Goal: Use online tool/utility: Utilize a website feature to perform a specific function

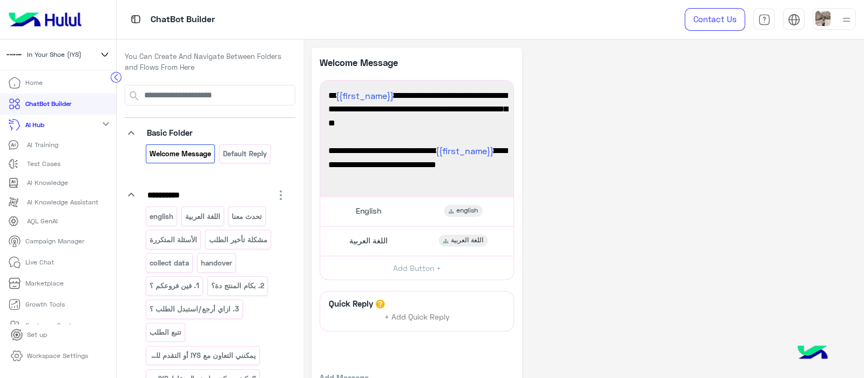
click at [106, 58] on icon at bounding box center [105, 54] width 12 height 13
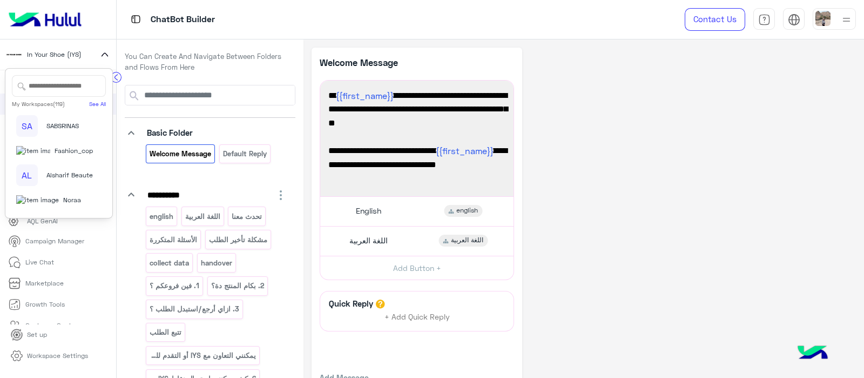
click at [52, 88] on input "text" at bounding box center [59, 86] width 94 height 22
type input "*"
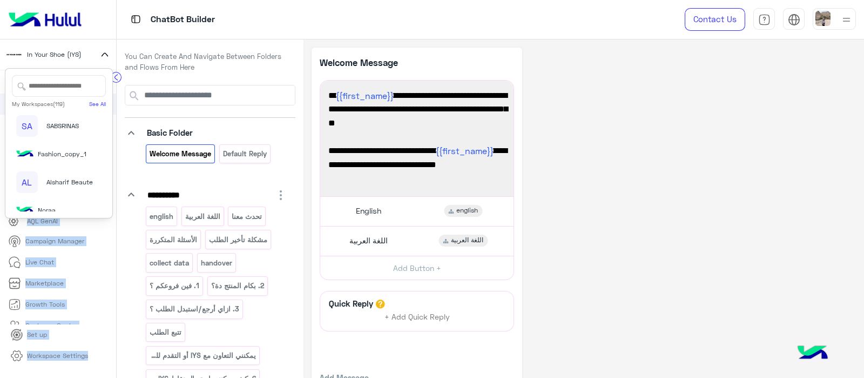
click at [113, 90] on div "Home ChatBot Builder AI Hub expand_more AI Training Test Cases AI Knowledge AI …" at bounding box center [58, 223] width 116 height 302
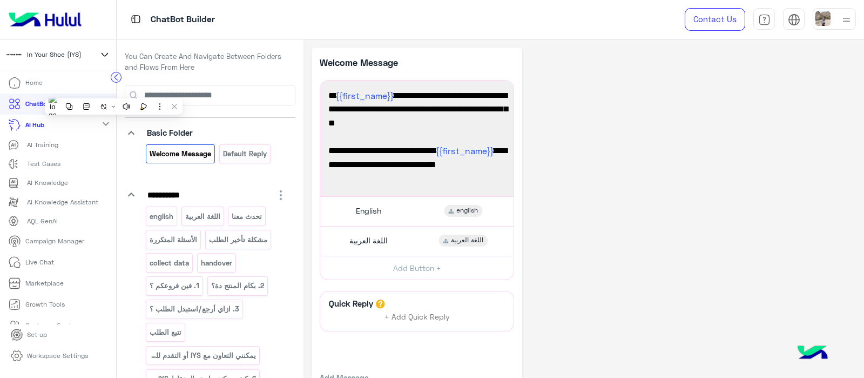
click at [103, 59] on icon at bounding box center [105, 54] width 12 height 13
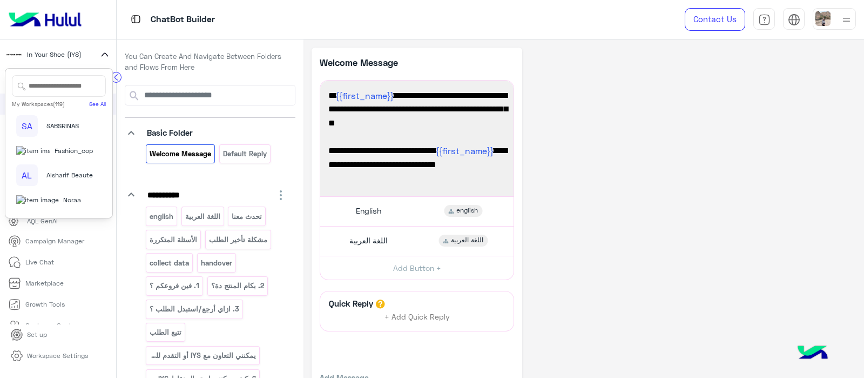
click at [53, 79] on input "text" at bounding box center [59, 86] width 94 height 22
type input "*"
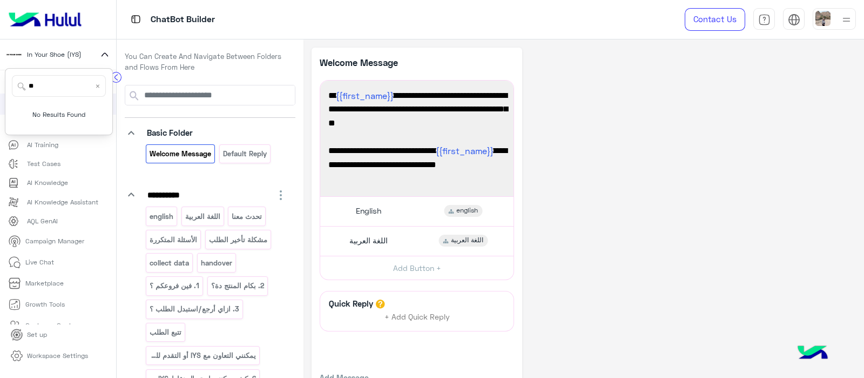
type input "*"
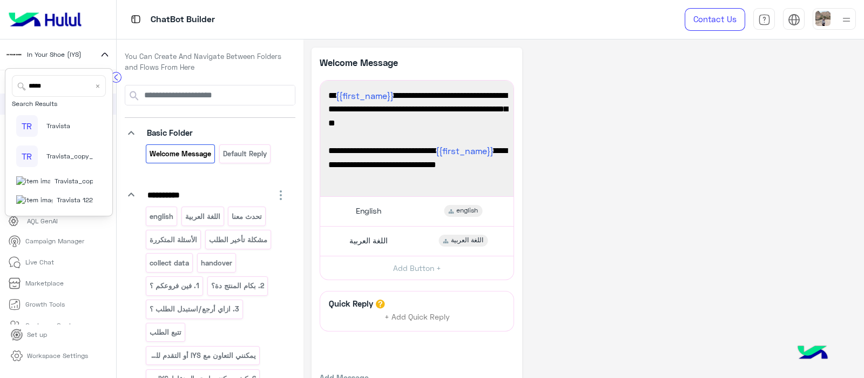
type input "*****"
click at [29, 124] on div "TR" at bounding box center [27, 126] width 22 height 22
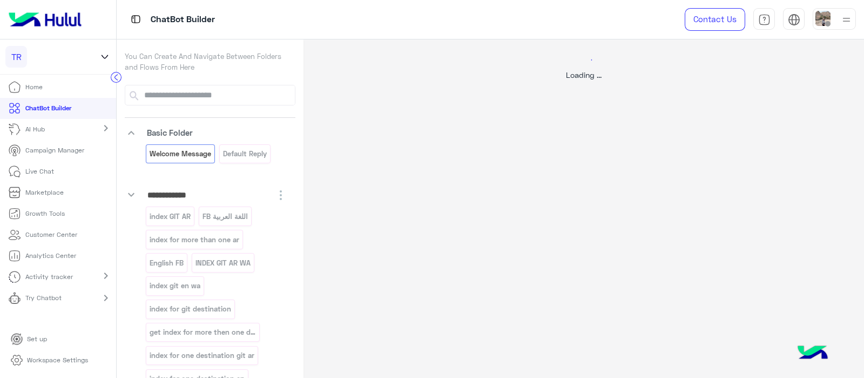
select select "*"
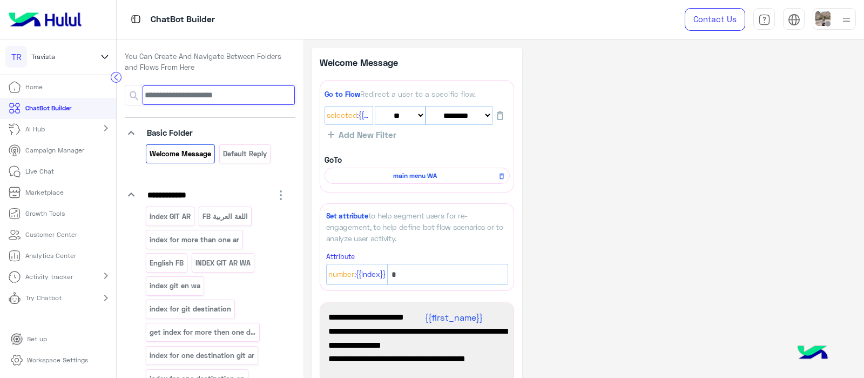
click at [188, 95] on input at bounding box center [219, 94] width 152 height 19
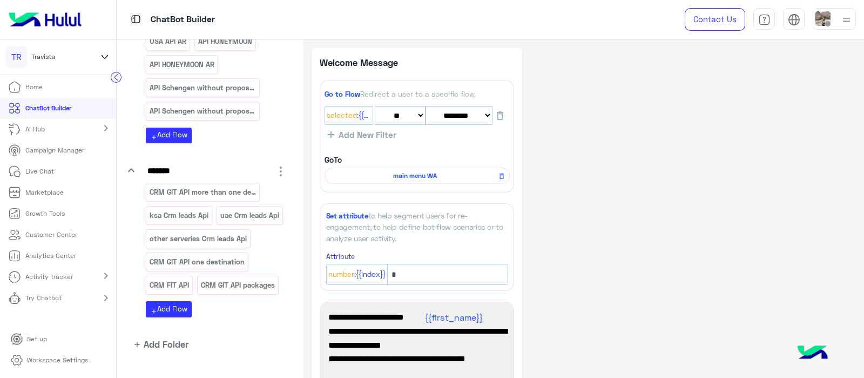
scroll to position [397, 0]
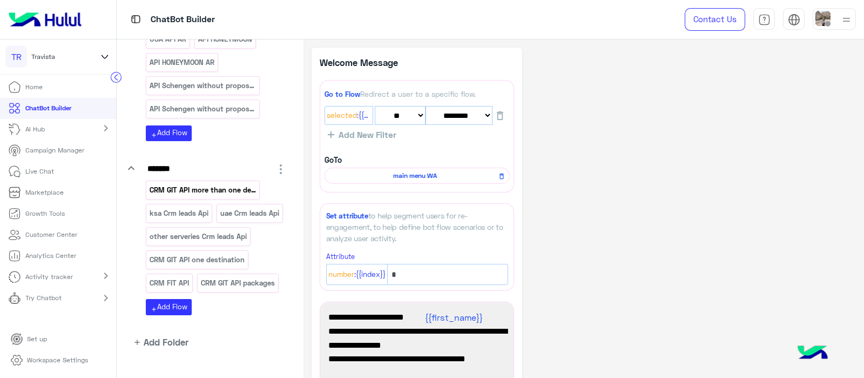
type input "***"
click at [167, 189] on p "CRM GIT API more than one destination" at bounding box center [203, 190] width 108 height 12
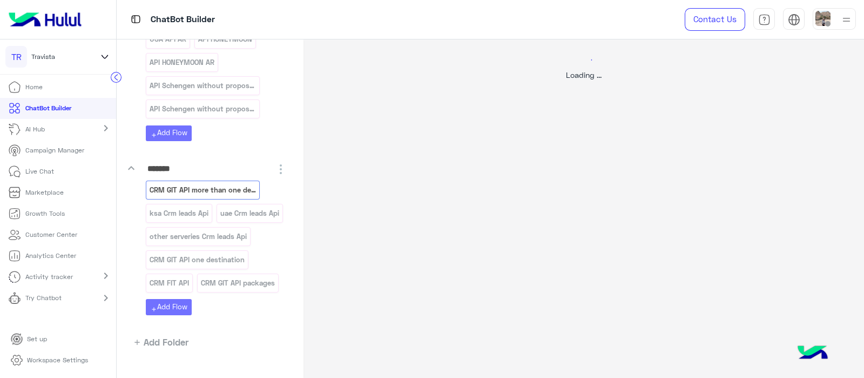
select select "*"
select select "****"
select select "*"
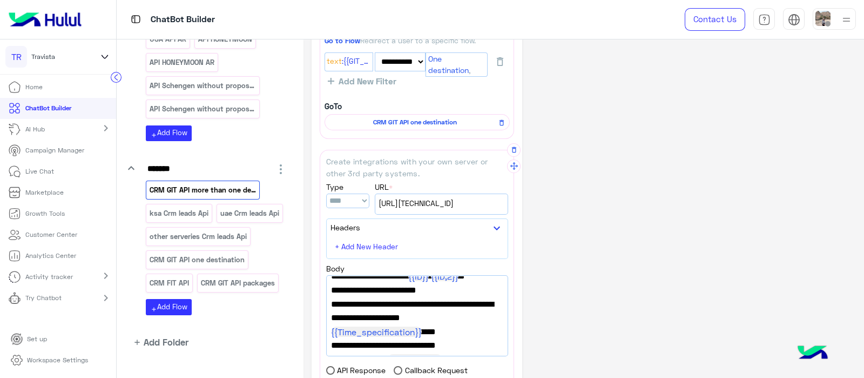
scroll to position [39, 0]
click at [174, 210] on p "ksa Crm leads Api" at bounding box center [179, 213] width 60 height 12
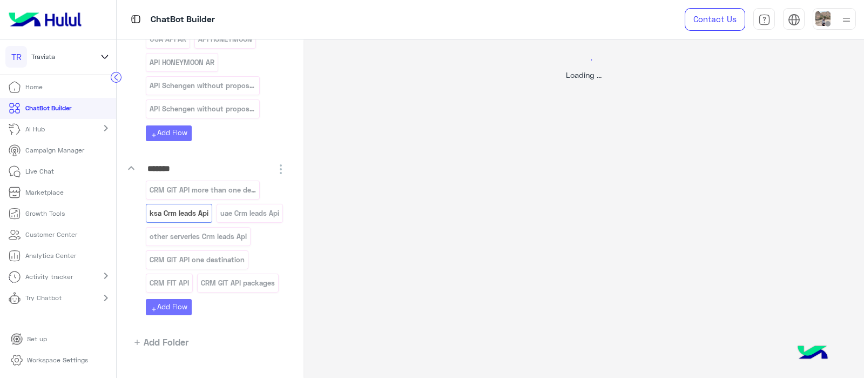
scroll to position [0, 0]
select select "****"
select select "*"
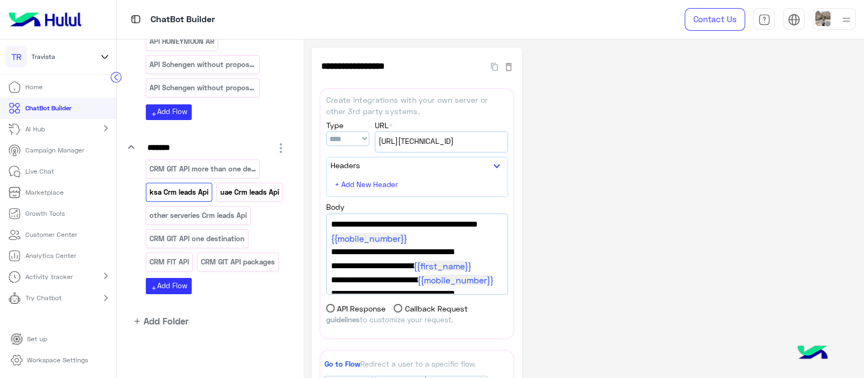
click at [217, 199] on div "uae Crm leads Api" at bounding box center [250, 192] width 66 height 19
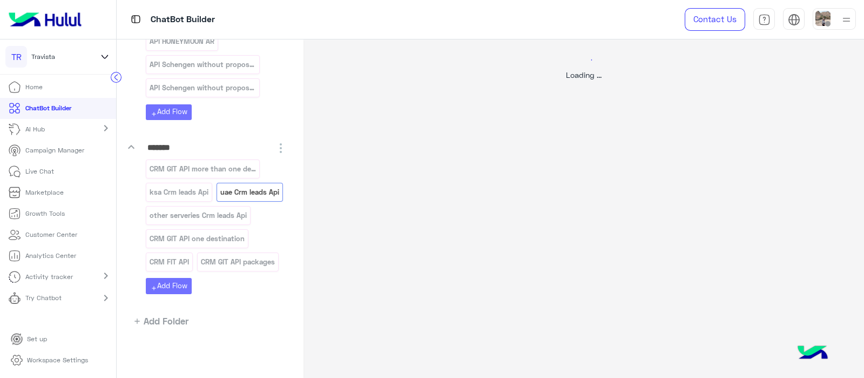
select select "****"
select select "*"
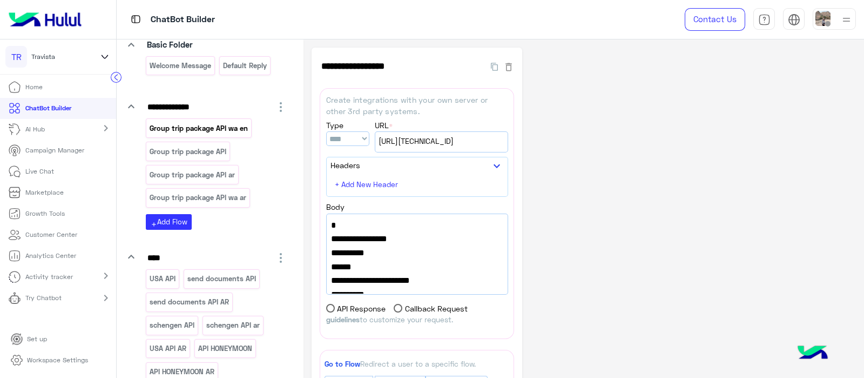
click at [180, 131] on p "Group trip package API wa en" at bounding box center [199, 128] width 100 height 12
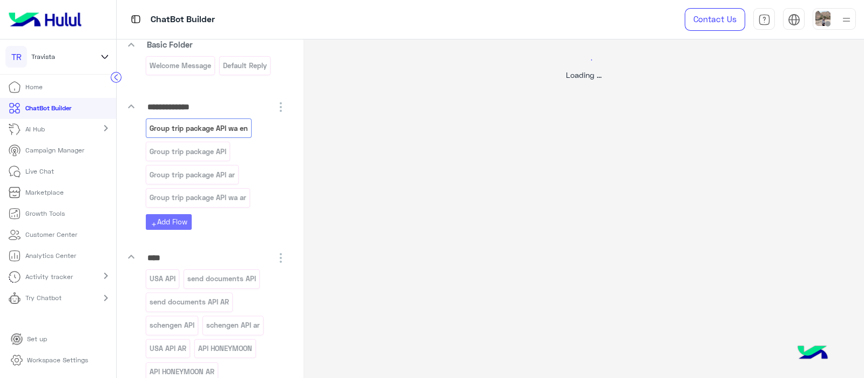
select select "****"
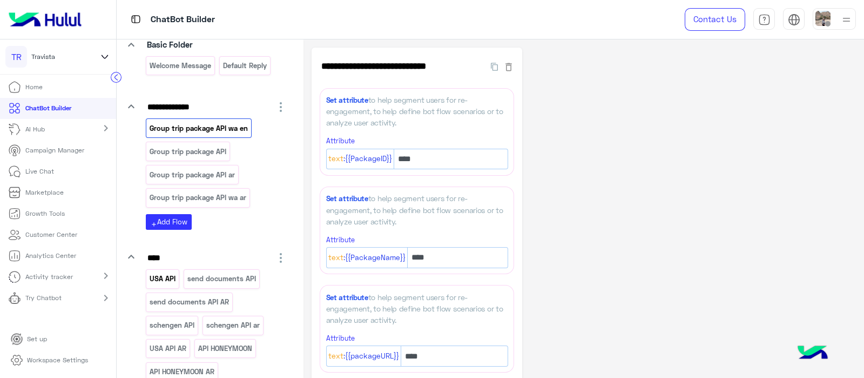
click at [168, 274] on p "USA API" at bounding box center [163, 278] width 28 height 12
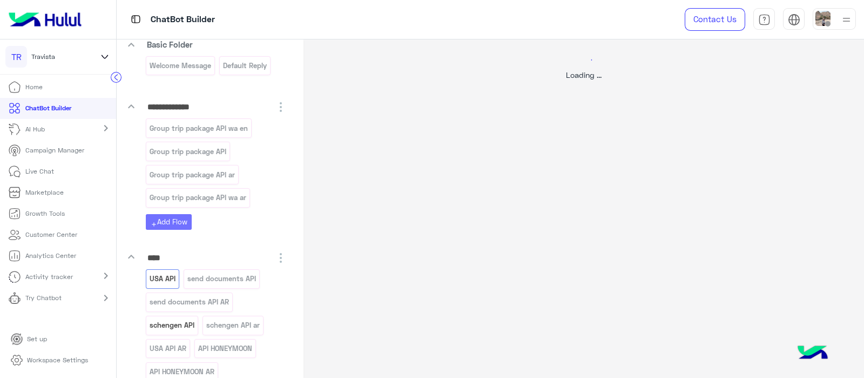
select select "****"
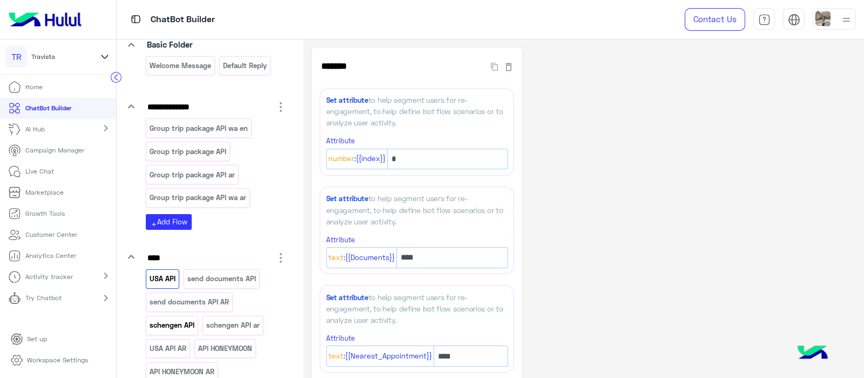
click at [181, 322] on p "schengen API" at bounding box center [172, 325] width 46 height 12
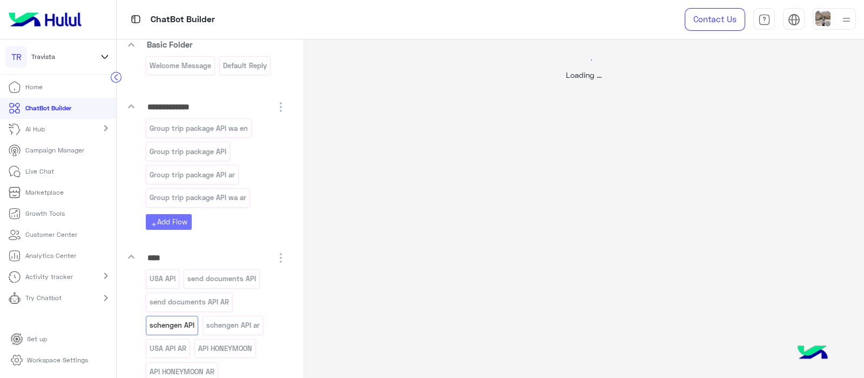
select select "****"
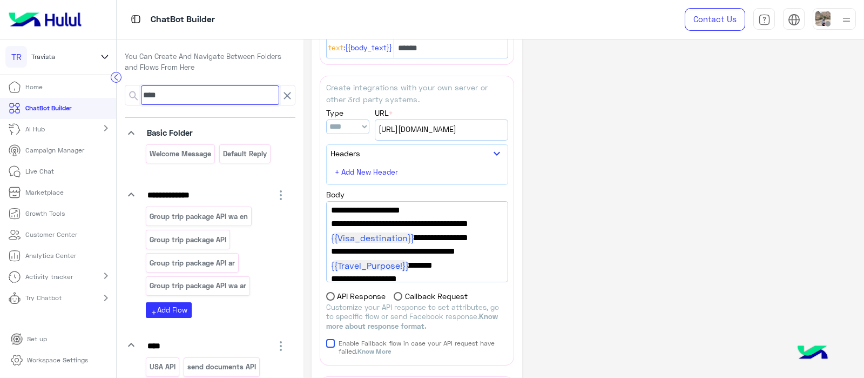
drag, startPoint x: 384, startPoint y: 248, endPoint x: 165, endPoint y: 96, distance: 267.0
click at [165, 96] on input "***" at bounding box center [210, 94] width 138 height 19
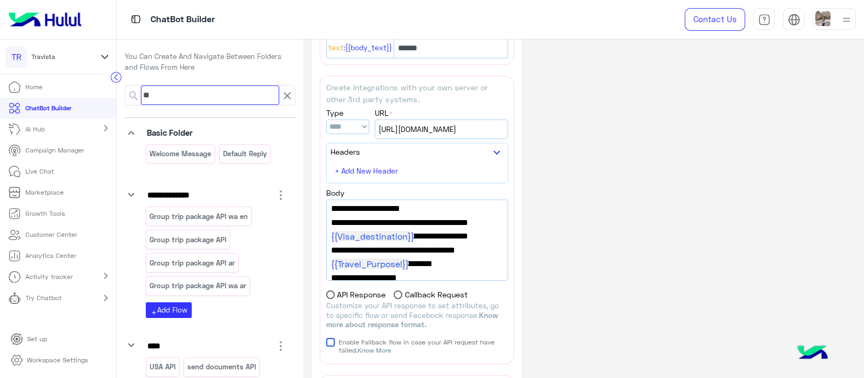
type input "*"
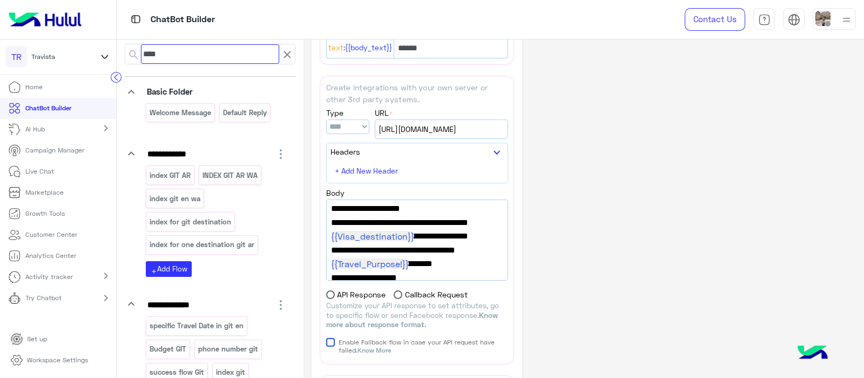
scroll to position [22, 0]
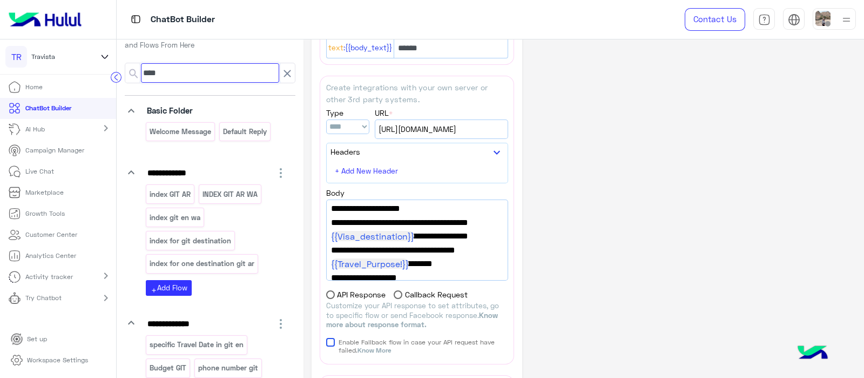
click at [185, 76] on input "***" at bounding box center [210, 72] width 138 height 19
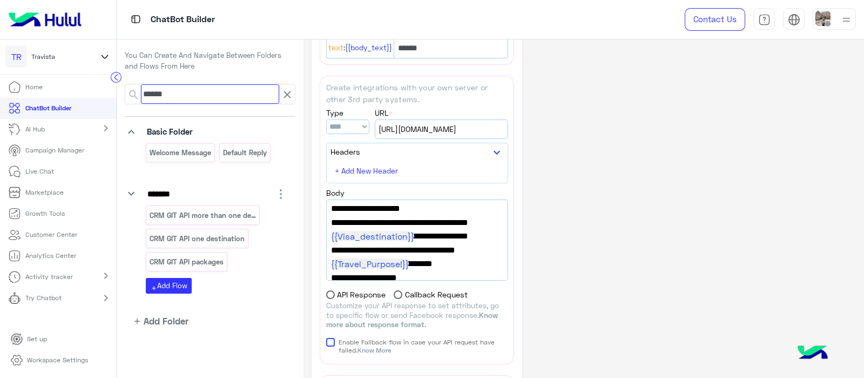
scroll to position [0, 0]
type input "*"
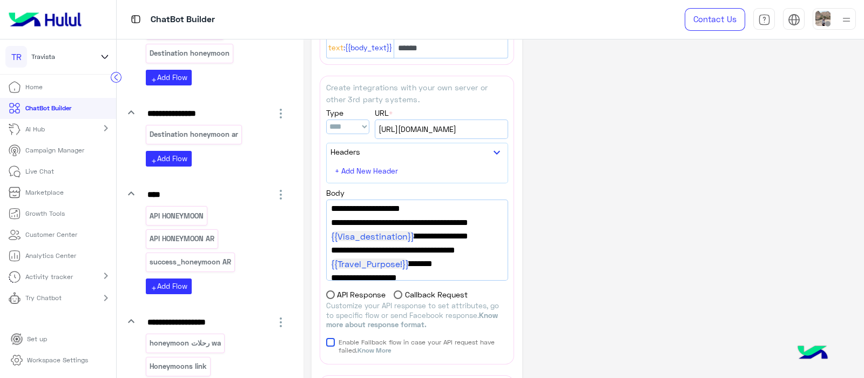
scroll to position [250, 0]
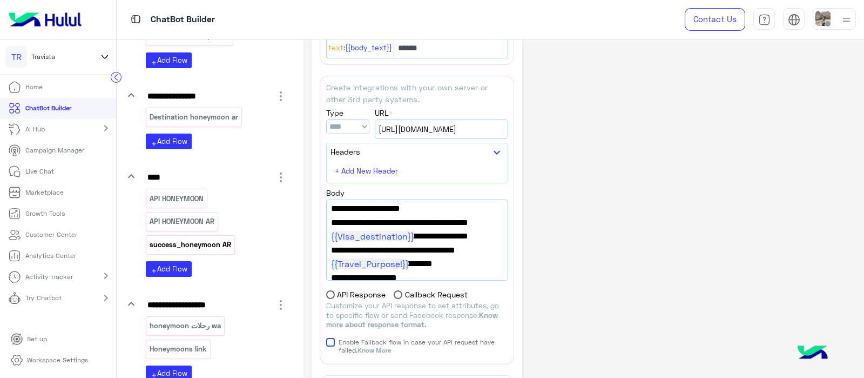
type input "*****"
click at [193, 240] on p "success_honeymoon AR" at bounding box center [190, 244] width 83 height 12
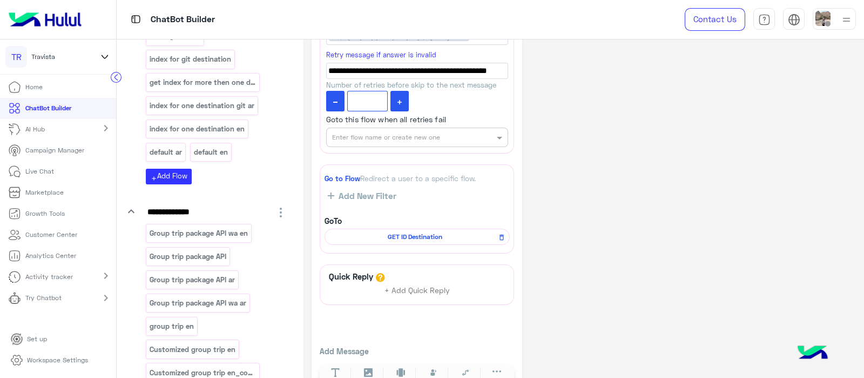
scroll to position [423, 0]
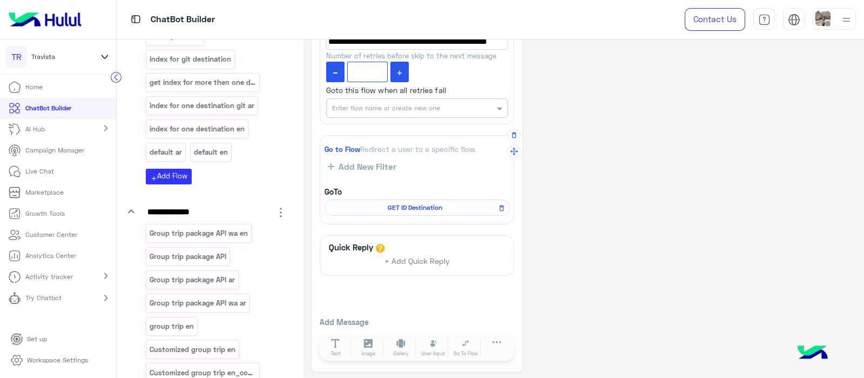
click at [419, 206] on span "GET ID Destination" at bounding box center [416, 208] width 170 height 10
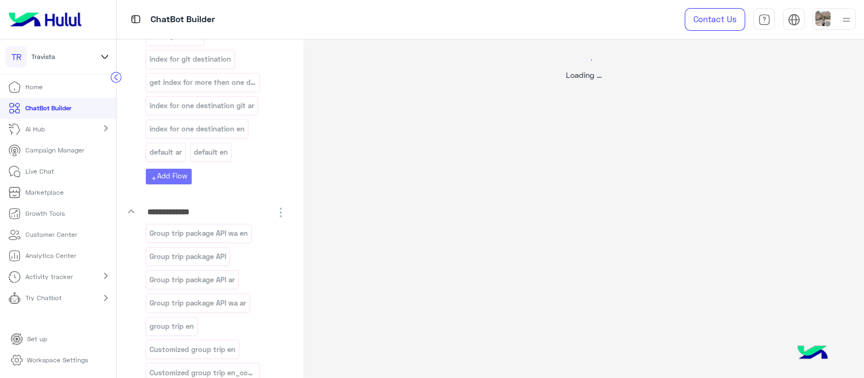
scroll to position [0, 0]
select select "****"
select select "*"
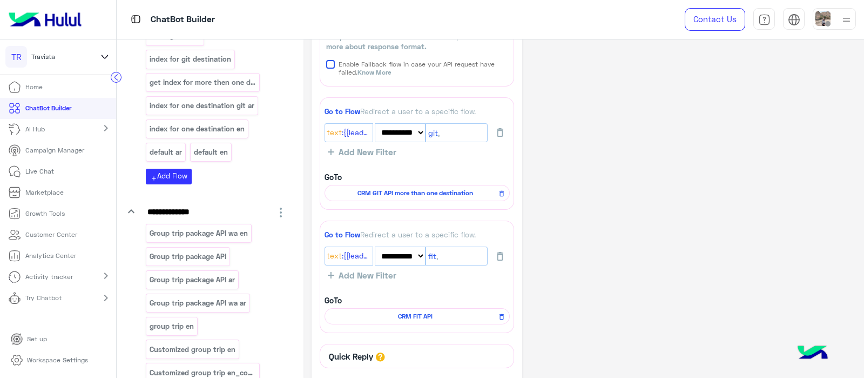
scroll to position [392, 0]
click at [412, 317] on span "CRM FIT API" at bounding box center [416, 314] width 170 height 10
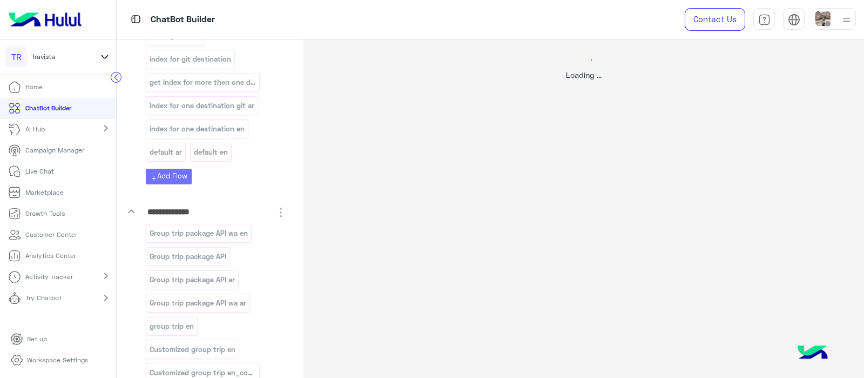
scroll to position [0, 0]
select select "****"
select select "*"
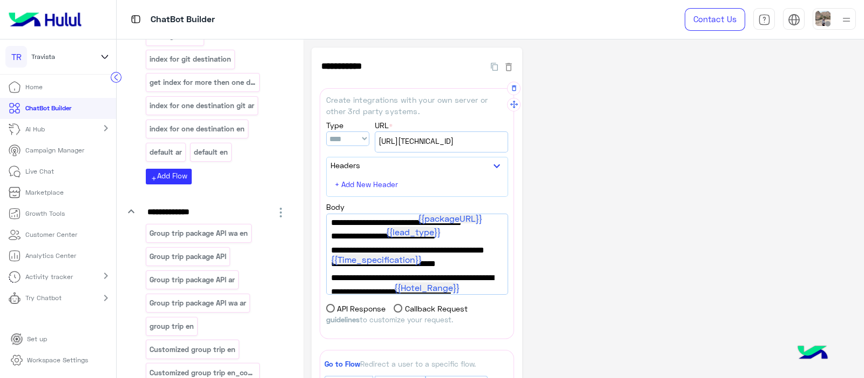
scroll to position [49, 0]
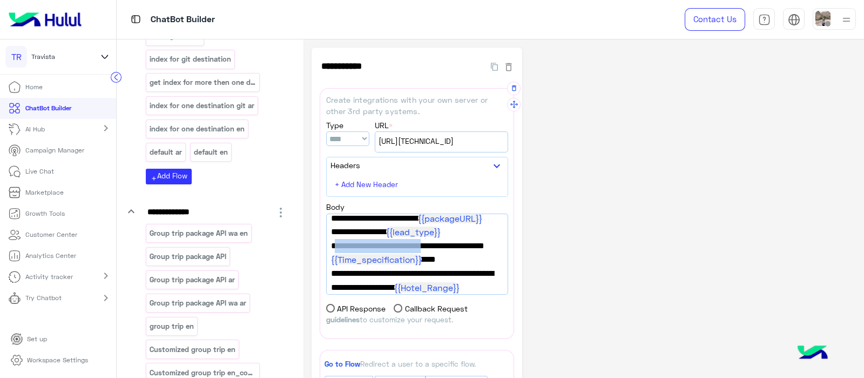
drag, startPoint x: 419, startPoint y: 244, endPoint x: 333, endPoint y: 240, distance: 85.4
click at [333, 240] on span ""lead_trip_date_type":" {{Time_specification}} "," at bounding box center [417, 253] width 172 height 28
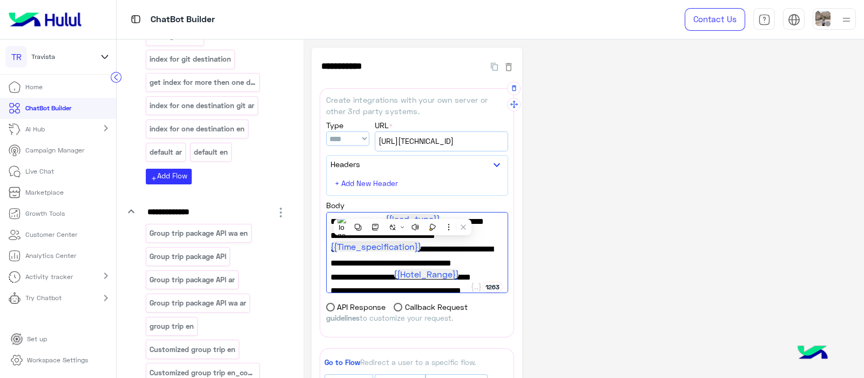
scroll to position [60, 0]
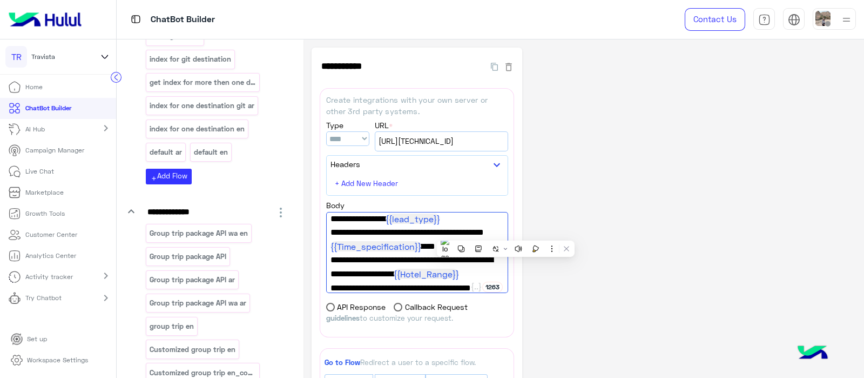
click at [597, 271] on div "**********" at bounding box center [584, 381] width 544 height 667
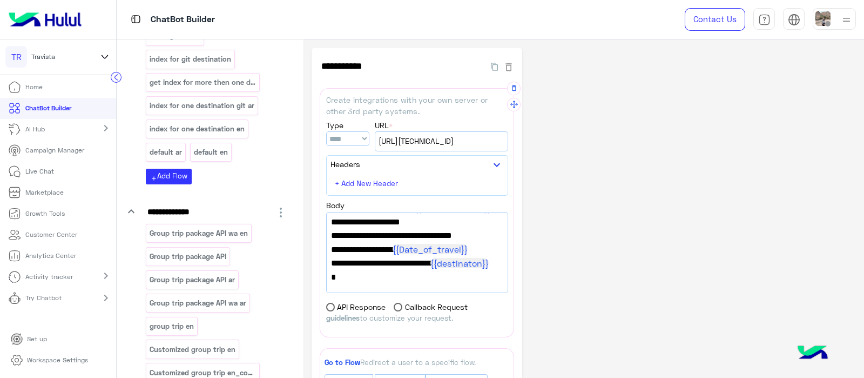
scroll to position [292, 0]
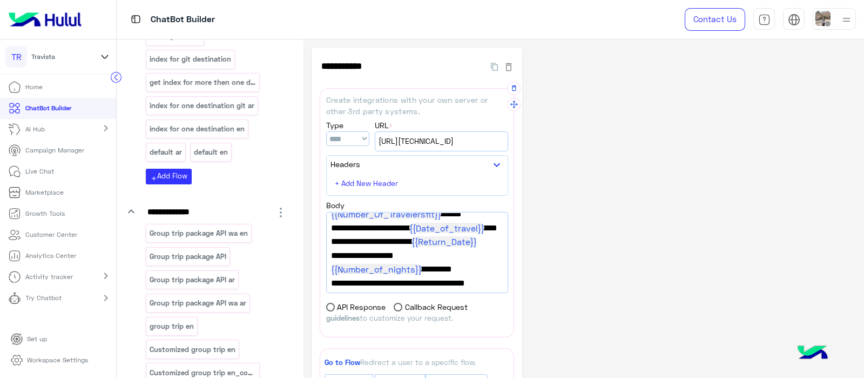
drag, startPoint x: 343, startPoint y: 225, endPoint x: 408, endPoint y: 228, distance: 64.3
click at [408, 228] on span ""git_travel_date":" {{Date_of_travel}} "," at bounding box center [417, 228] width 172 height 14
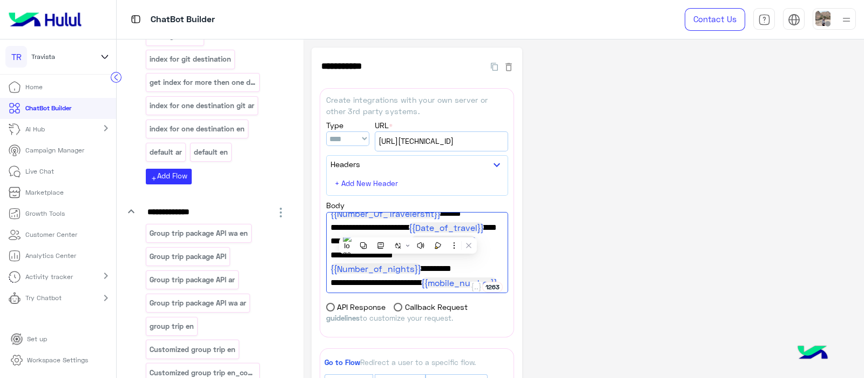
click at [597, 268] on div "**********" at bounding box center [584, 381] width 544 height 667
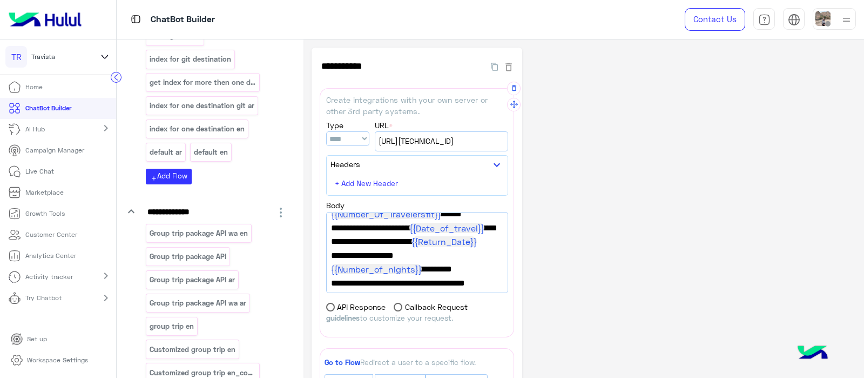
drag, startPoint x: 343, startPoint y: 239, endPoint x: 408, endPoint y: 240, distance: 64.8
click at [408, 240] on span ""git_return_date":" {{Return_Date}} "," at bounding box center [417, 241] width 172 height 14
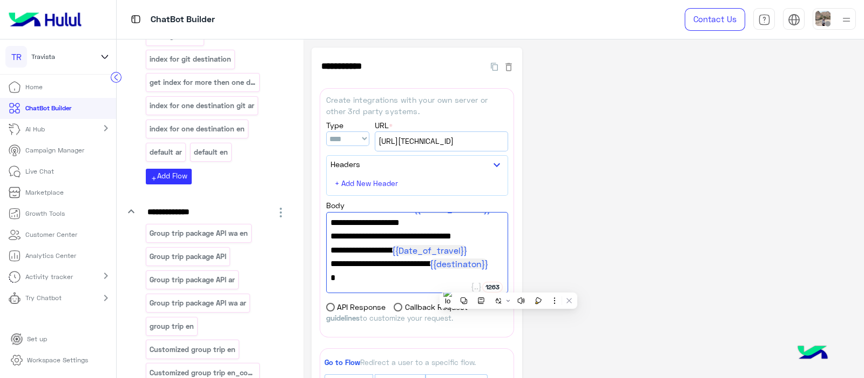
click at [591, 174] on div "**********" at bounding box center [584, 381] width 544 height 667
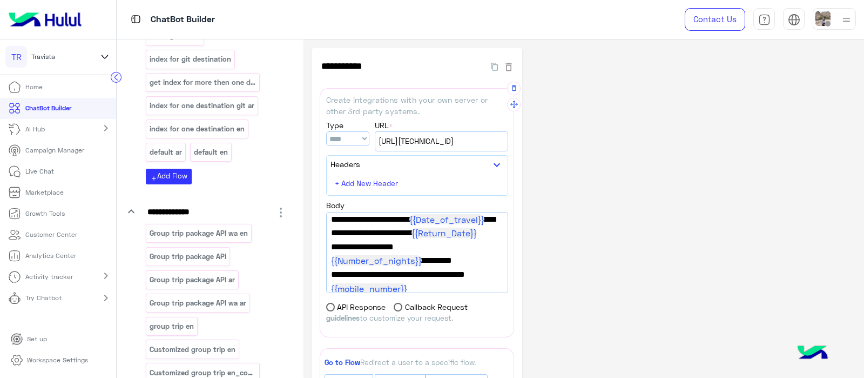
scroll to position [53, 0]
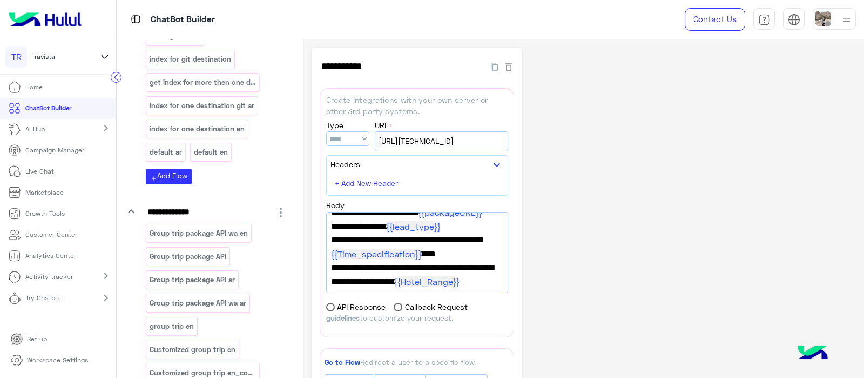
drag, startPoint x: 303, startPoint y: 52, endPoint x: 298, endPoint y: 59, distance: 9.3
click at [306, 36] on div "**********" at bounding box center [490, 189] width 747 height 378
click at [281, 132] on div "index GIT AR اللغة العربية FB index for more than one ar English FB INDEX GIT A…" at bounding box center [216, 61] width 141 height 208
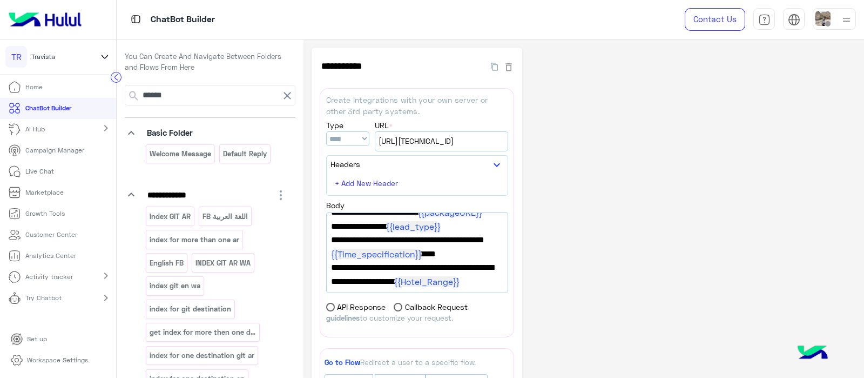
click at [286, 98] on icon at bounding box center [287, 95] width 7 height 7
click at [217, 221] on p "اللغة العربية FB" at bounding box center [224, 216] width 47 height 12
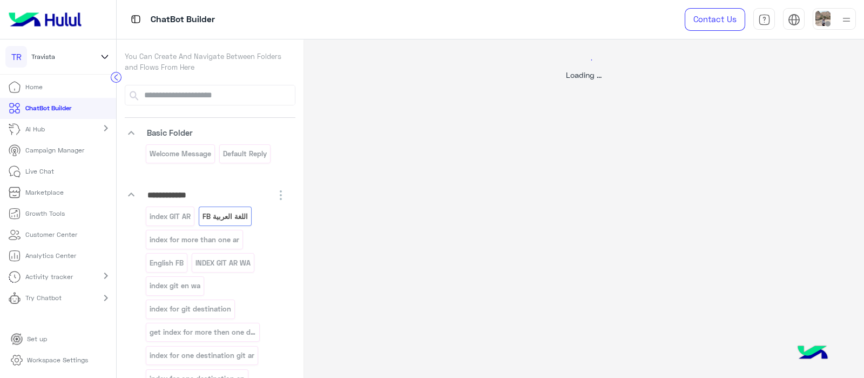
select select "*"
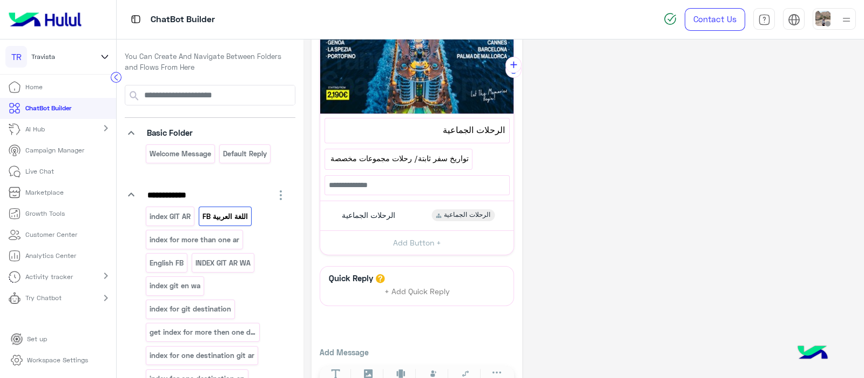
scroll to position [449, 0]
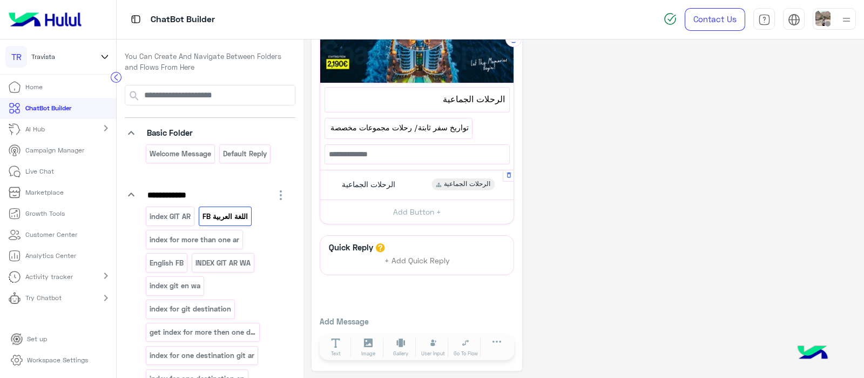
click at [346, 179] on span "الرحلات الجماعية" at bounding box center [368, 184] width 53 height 10
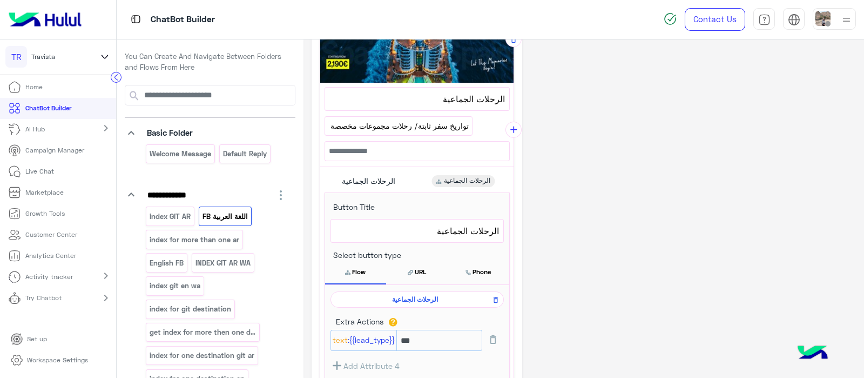
scroll to position [544, 0]
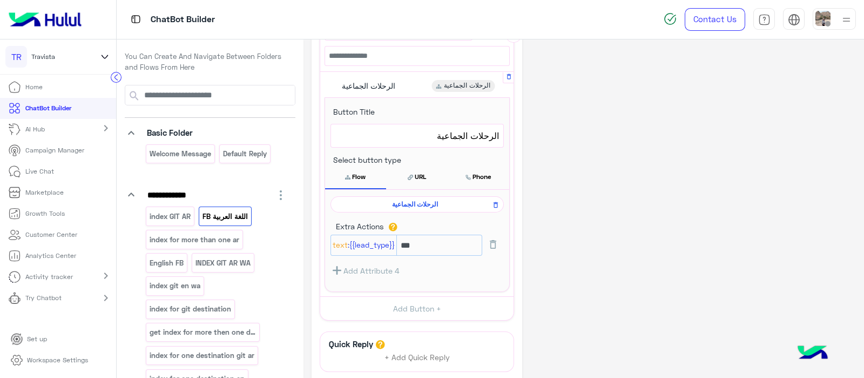
click at [417, 201] on span "الرحلات الجماعية" at bounding box center [415, 204] width 158 height 10
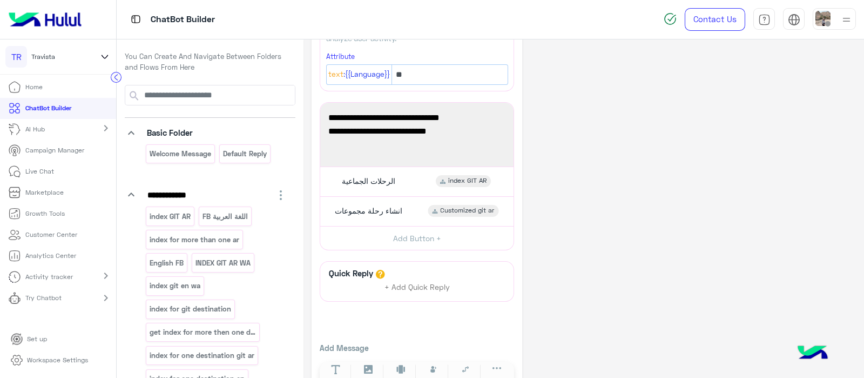
scroll to position [91, 0]
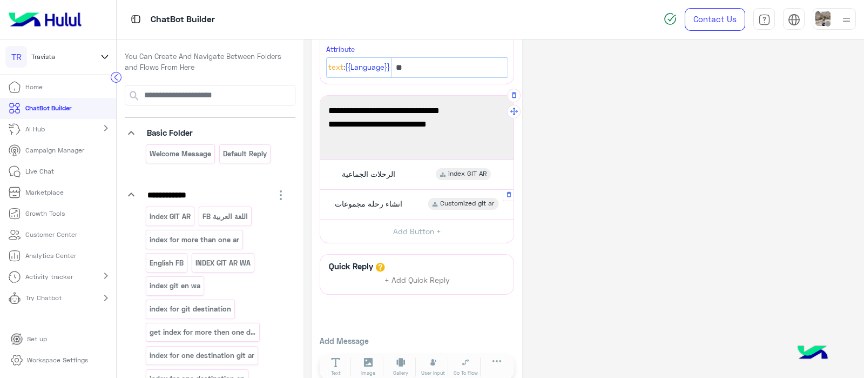
click at [346, 202] on span "انشاء رحلة مجموعات" at bounding box center [369, 204] width 68 height 10
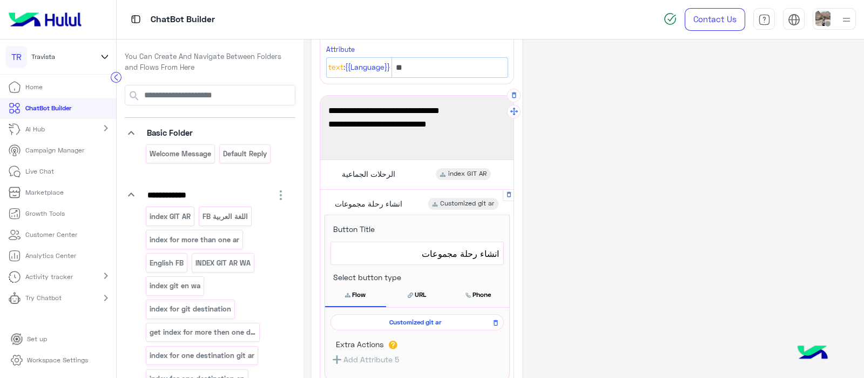
click at [412, 320] on span "Customized git ar" at bounding box center [415, 322] width 158 height 10
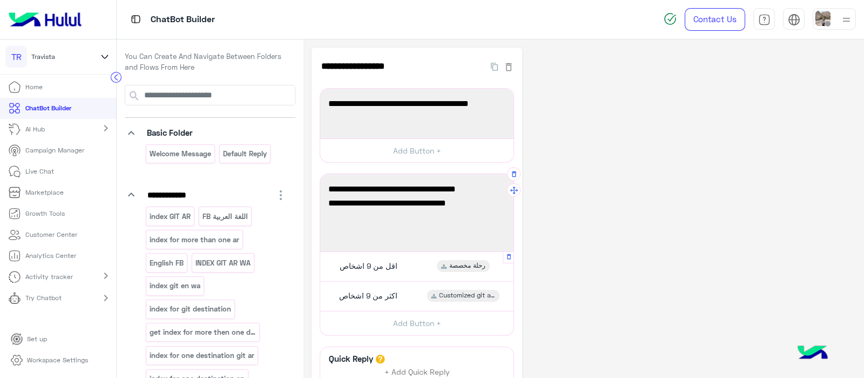
click at [364, 277] on div "**********" at bounding box center [416, 266] width 193 height 29
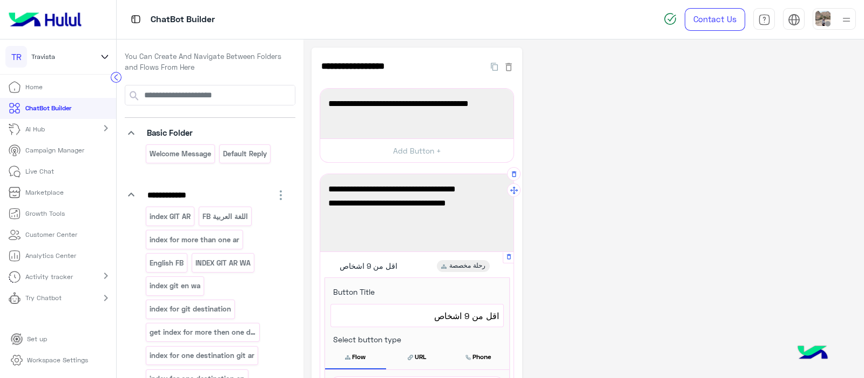
click at [362, 269] on span "اقل من 9 اشخاص" at bounding box center [369, 266] width 58 height 10
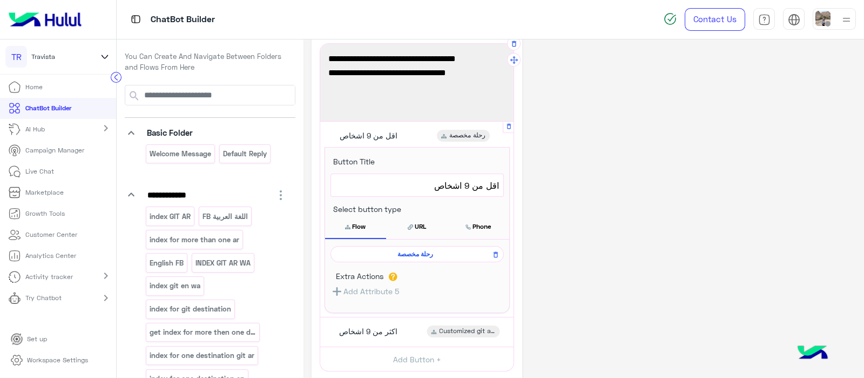
scroll to position [132, 0]
click at [407, 250] on span "رحلة مخصصة" at bounding box center [415, 252] width 158 height 10
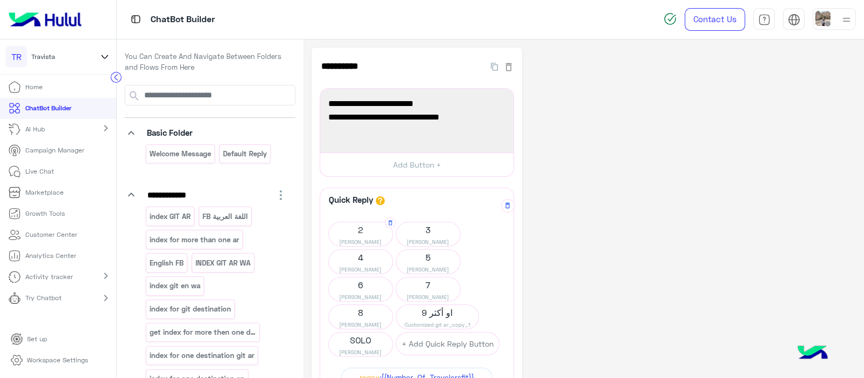
click at [356, 233] on span "2" at bounding box center [361, 229] width 64 height 15
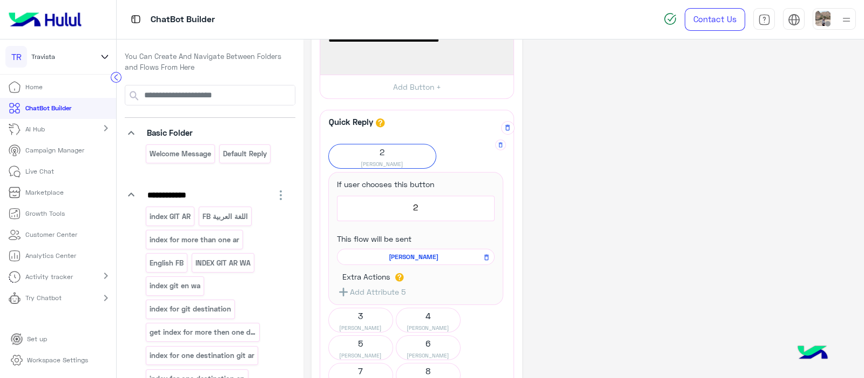
scroll to position [81, 0]
click at [389, 255] on span "[PERSON_NAME]" at bounding box center [414, 253] width 142 height 10
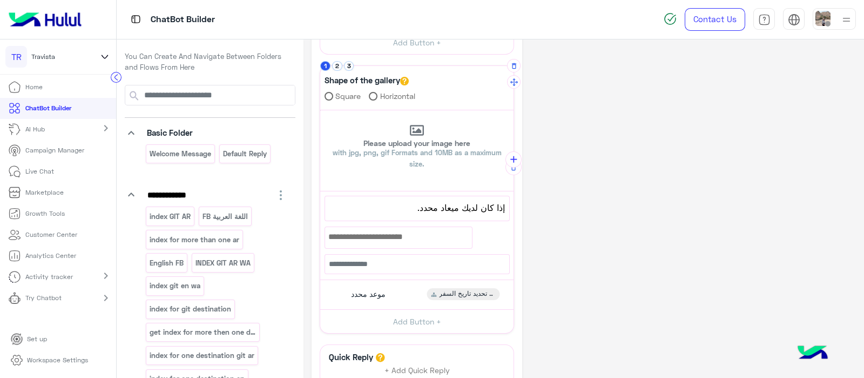
scroll to position [123, 0]
click at [365, 291] on span "موعد محدد" at bounding box center [368, 293] width 35 height 10
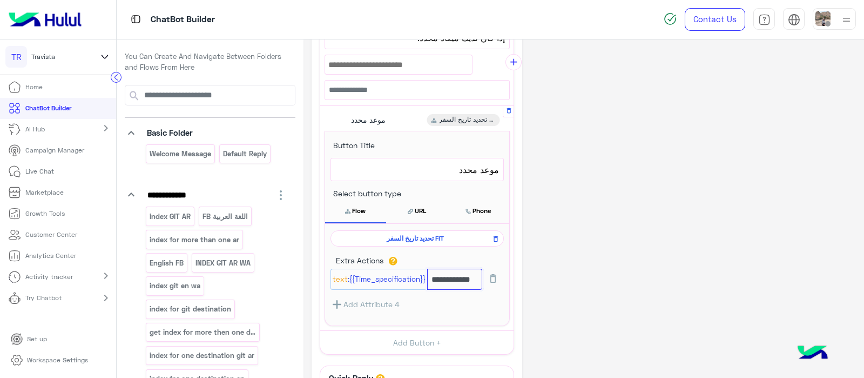
scroll to position [0, 0]
drag, startPoint x: 428, startPoint y: 275, endPoint x: 478, endPoint y: 279, distance: 49.8
click at [478, 279] on input "**********" at bounding box center [455, 278] width 56 height 21
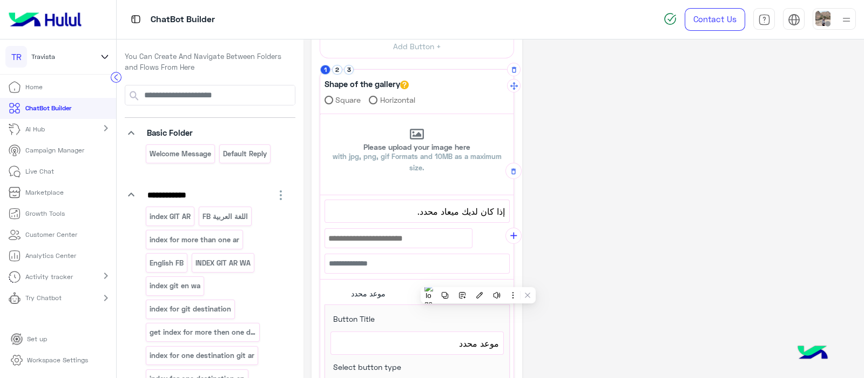
scroll to position [117, 0]
click at [336, 69] on button "2" at bounding box center [337, 71] width 10 height 10
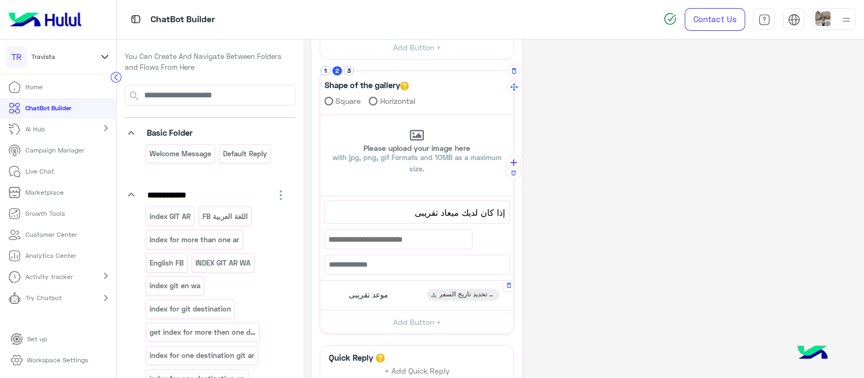
click at [375, 290] on span "موعد تقريبى" at bounding box center [368, 294] width 39 height 10
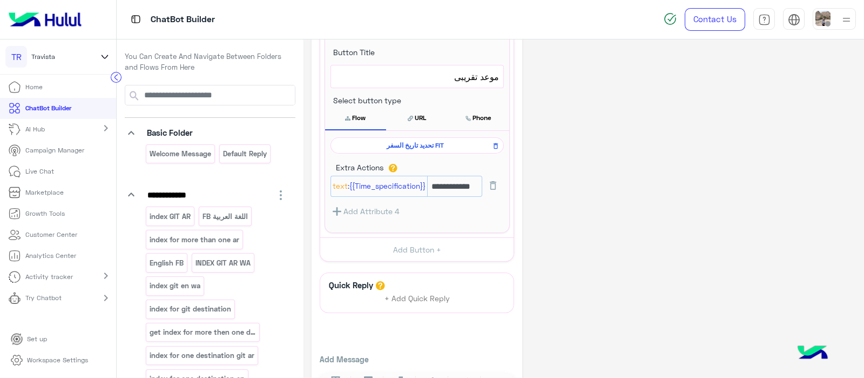
scroll to position [403, 0]
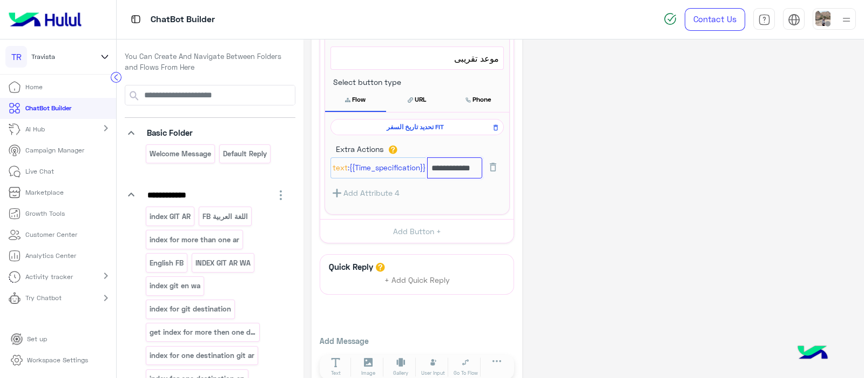
drag, startPoint x: 474, startPoint y: 167, endPoint x: 429, endPoint y: 166, distance: 44.3
click at [429, 166] on input "**********" at bounding box center [454, 167] width 55 height 21
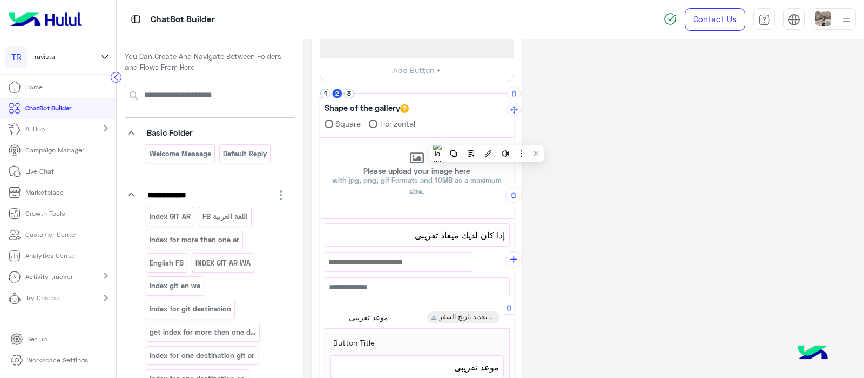
scroll to position [77, 0]
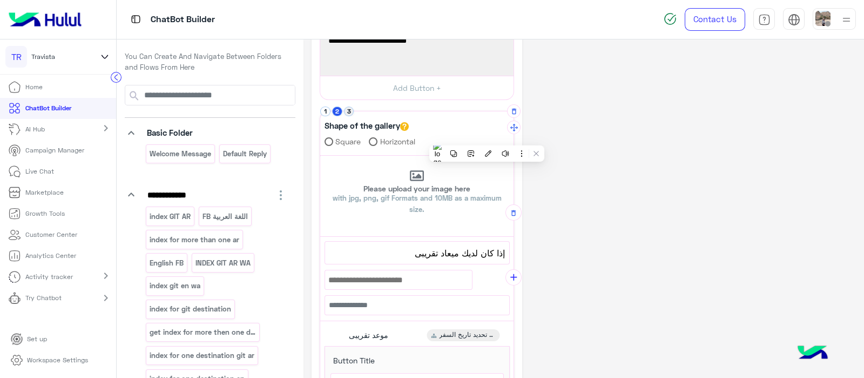
click at [347, 112] on button "3" at bounding box center [349, 111] width 10 height 10
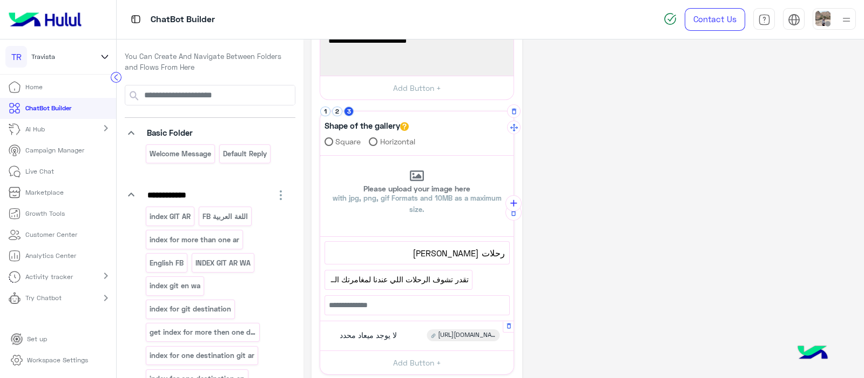
click at [358, 336] on span "لا يوجد ميعاد محدد" at bounding box center [368, 335] width 57 height 10
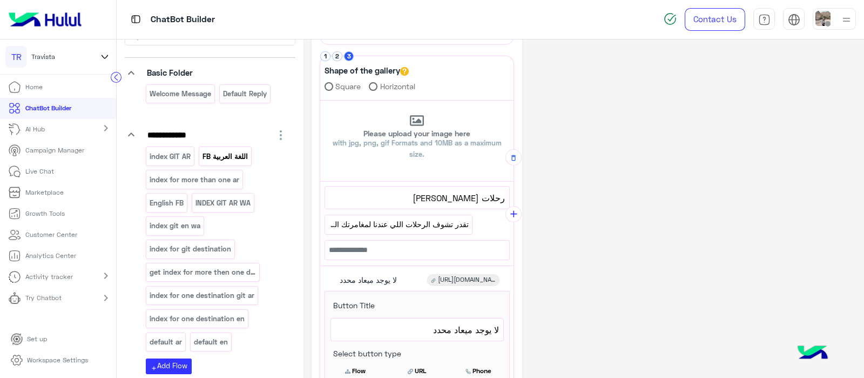
scroll to position [60, 0]
click at [225, 163] on div "اللغة العربية FB" at bounding box center [225, 155] width 53 height 19
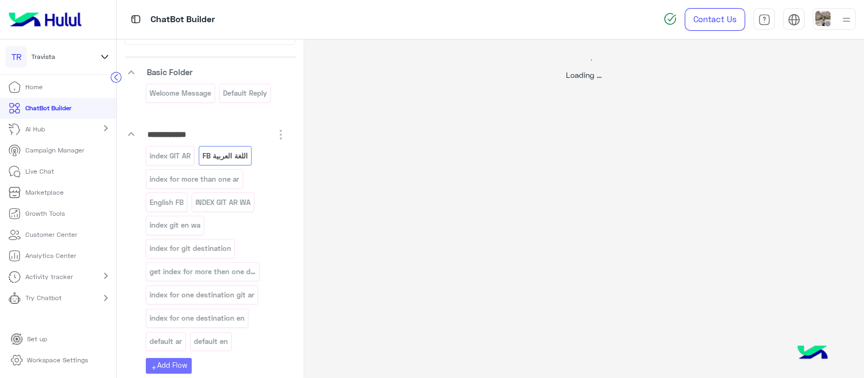
scroll to position [0, 0]
select select "*"
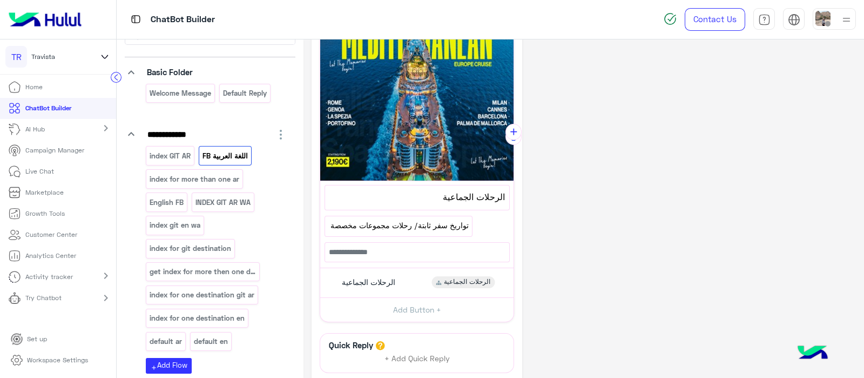
scroll to position [410, 0]
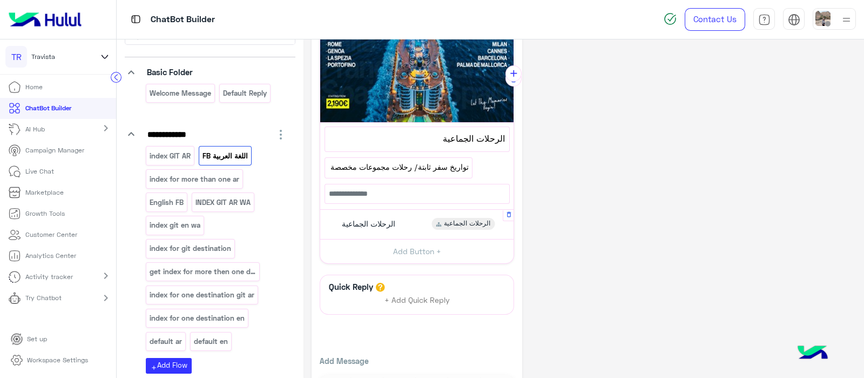
click at [354, 223] on span "الرحلات الجماعية" at bounding box center [368, 224] width 53 height 10
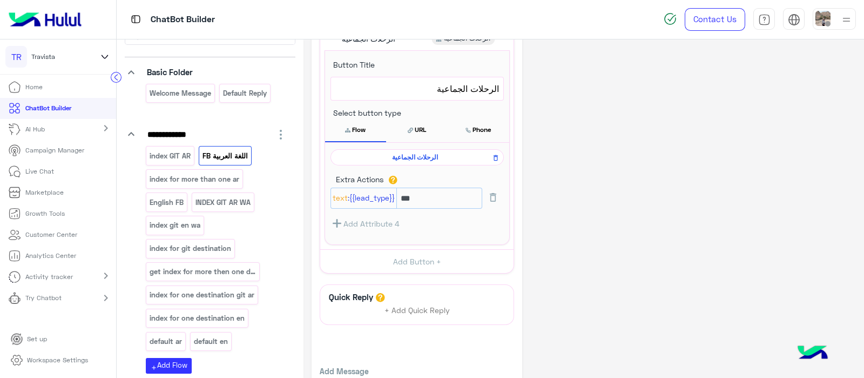
scroll to position [592, 0]
click at [375, 151] on span "الرحلات الجماعية" at bounding box center [415, 156] width 158 height 10
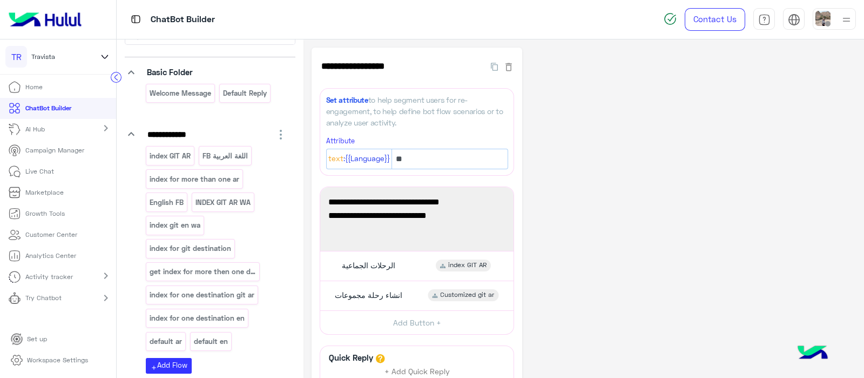
scroll to position [111, 0]
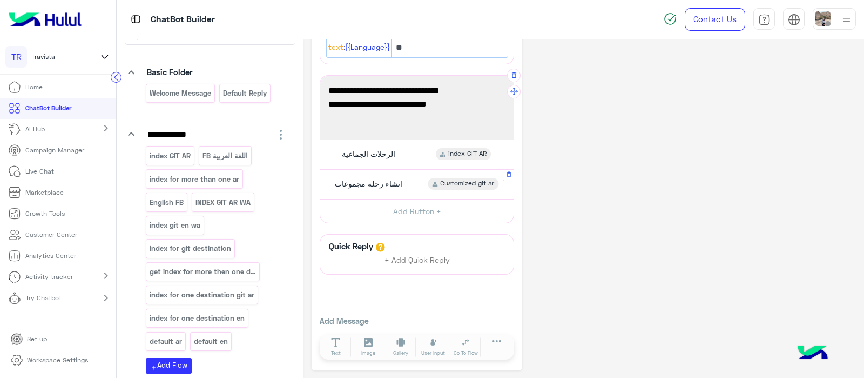
click at [373, 182] on span "انشاء رحلة مجموعات" at bounding box center [369, 184] width 68 height 10
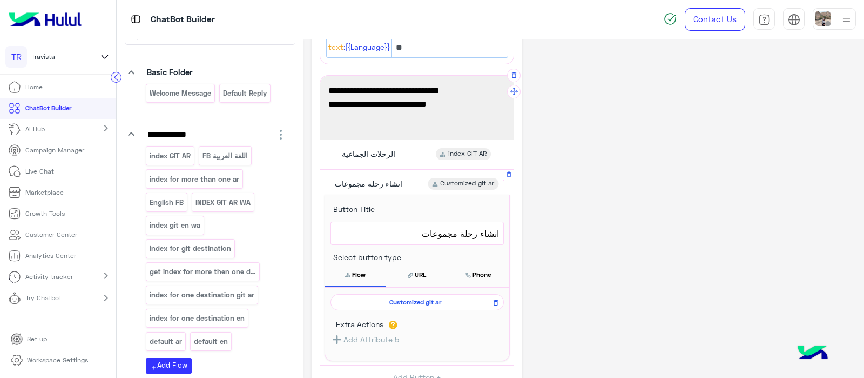
click at [378, 301] on span "Customized git ar" at bounding box center [415, 302] width 158 height 10
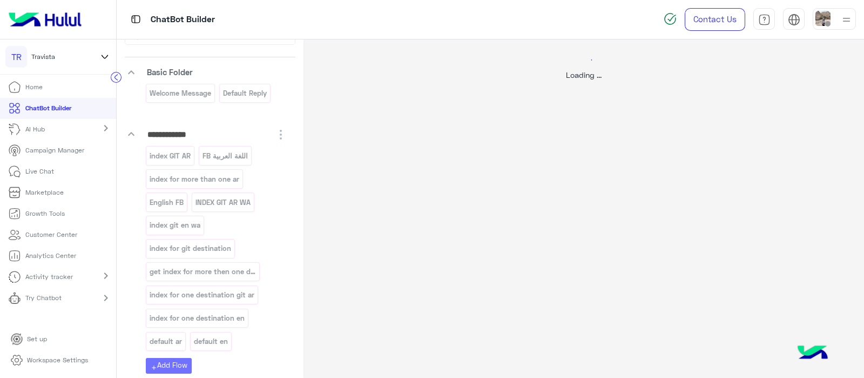
scroll to position [0, 0]
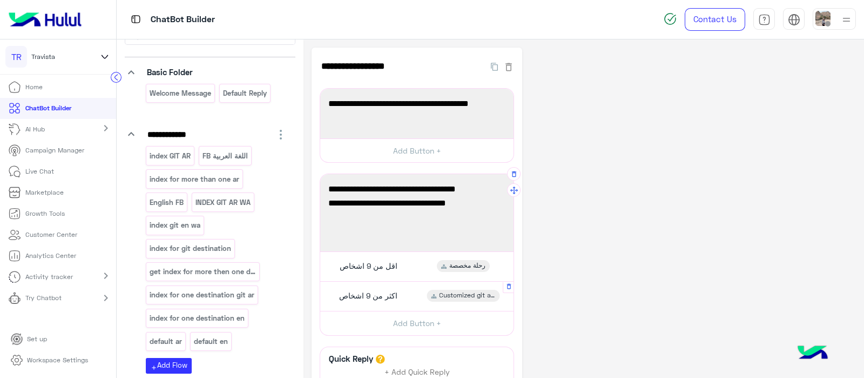
click at [348, 289] on div "اكثر من 9 اشخاص" at bounding box center [367, 295] width 70 height 12
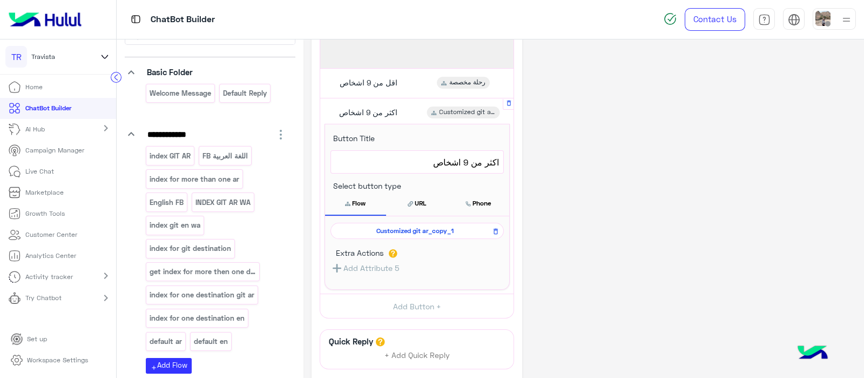
scroll to position [187, 0]
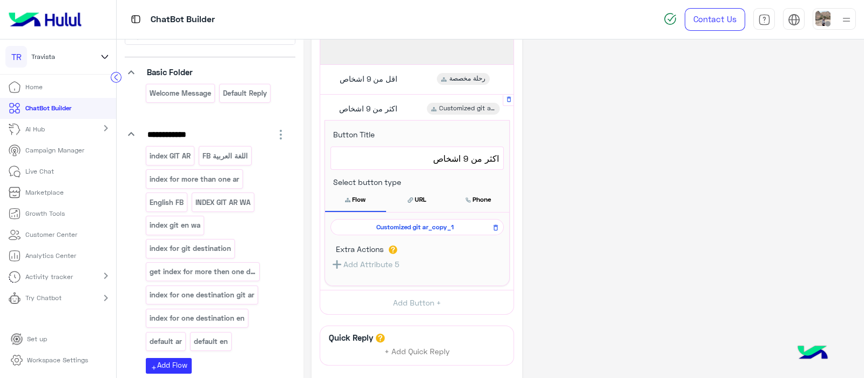
click at [392, 228] on span "Customized git ar_copy_1" at bounding box center [415, 227] width 158 height 10
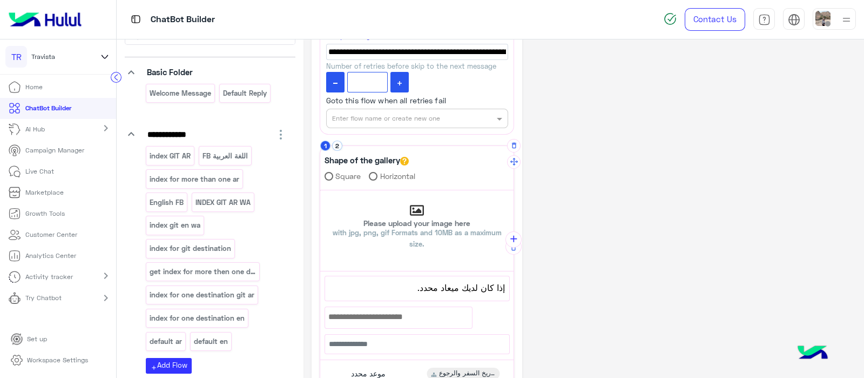
scroll to position [381, 0]
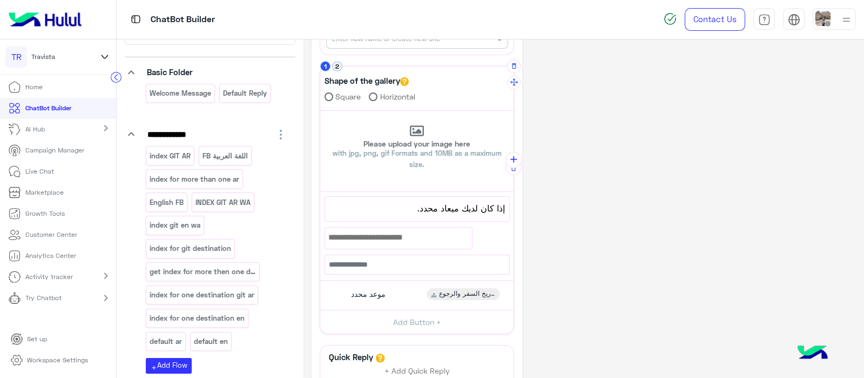
click at [337, 63] on button "2" at bounding box center [337, 66] width 10 height 10
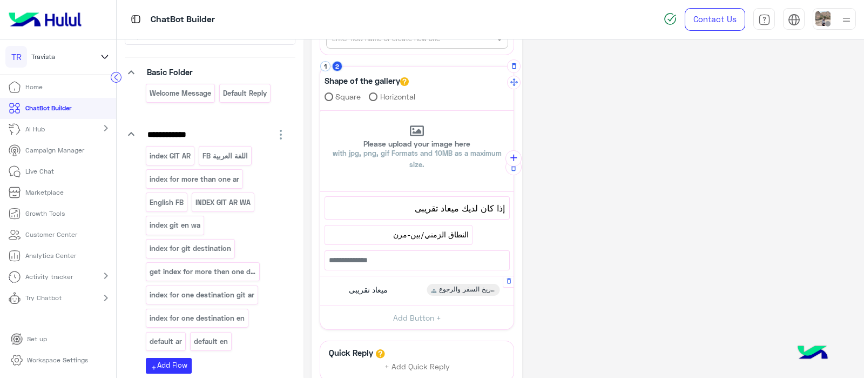
click at [363, 285] on span "ميعاد تقريبى" at bounding box center [368, 290] width 39 height 10
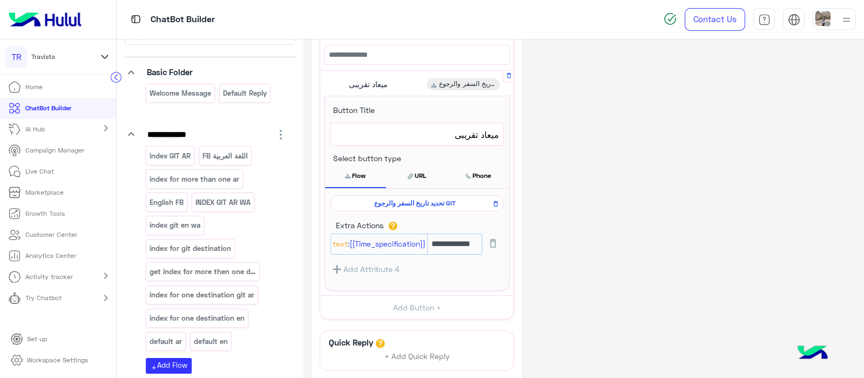
scroll to position [588, 0]
click at [390, 197] on span "تحديد تاريخ السفر والرجوع GIT" at bounding box center [415, 202] width 158 height 10
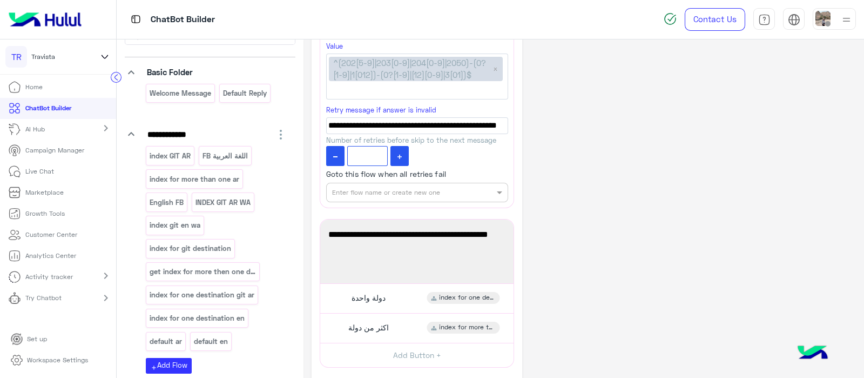
scroll to position [618, 0]
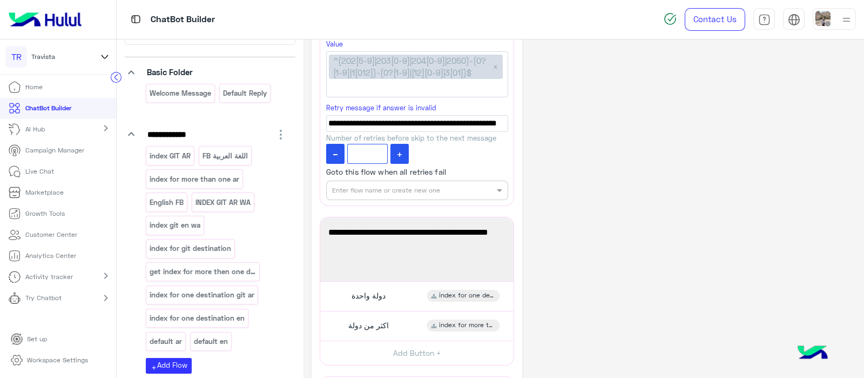
drag, startPoint x: 863, startPoint y: 254, endPoint x: 858, endPoint y: 228, distance: 26.5
click at [858, 228] on html "**********" at bounding box center [432, 189] width 864 height 378
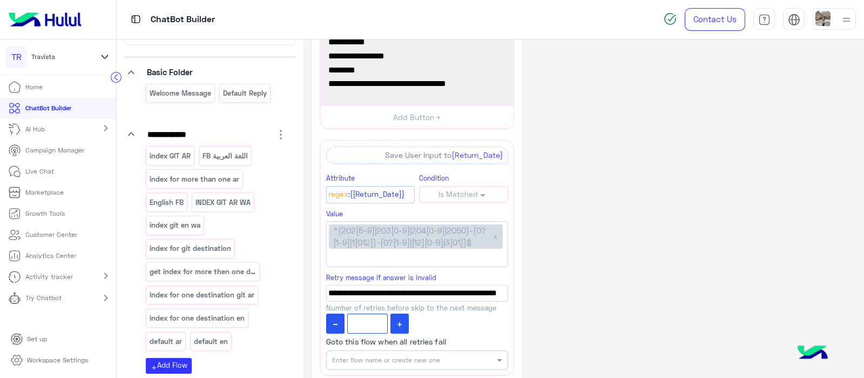
scroll to position [446, 0]
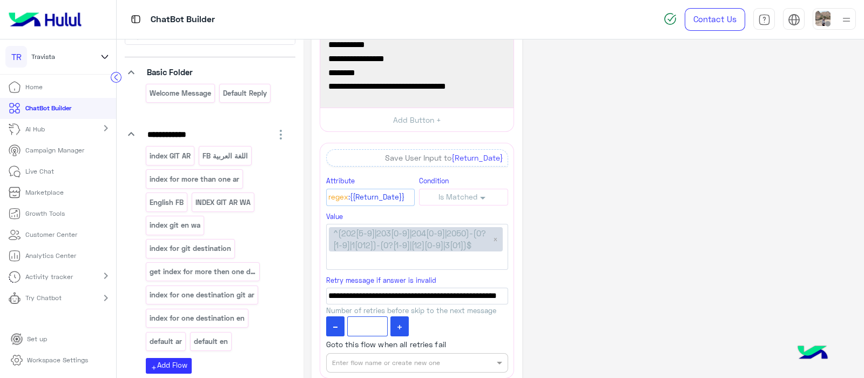
drag, startPoint x: 368, startPoint y: 70, endPoint x: 320, endPoint y: 72, distance: 48.7
click at [320, 72] on div "**********" at bounding box center [416, 61] width 193 height 91
click at [379, 68] on span "[DATE]" at bounding box center [416, 73] width 177 height 14
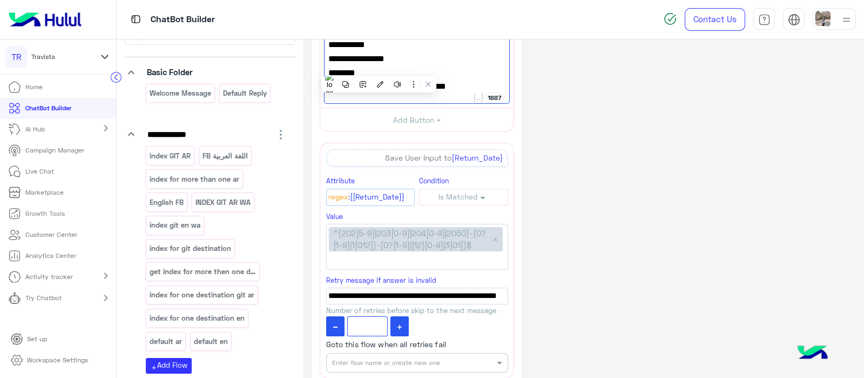
drag, startPoint x: 379, startPoint y: 69, endPoint x: 329, endPoint y: 68, distance: 49.1
click at [329, 68] on span "[DATE]" at bounding box center [416, 73] width 177 height 14
click at [592, 228] on div "**********" at bounding box center [584, 143] width 544 height 1082
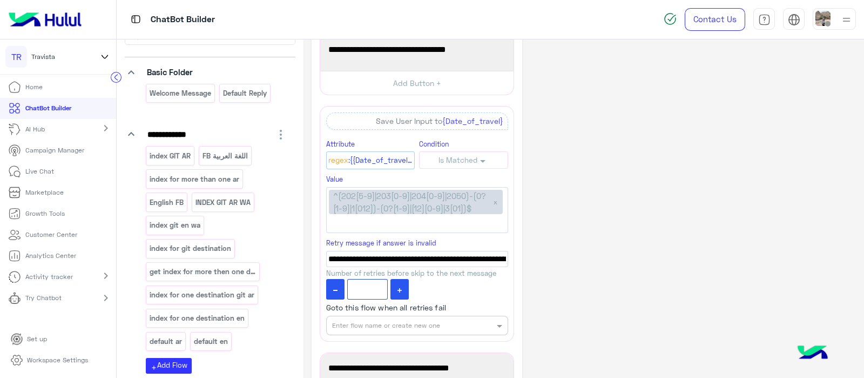
scroll to position [0, 0]
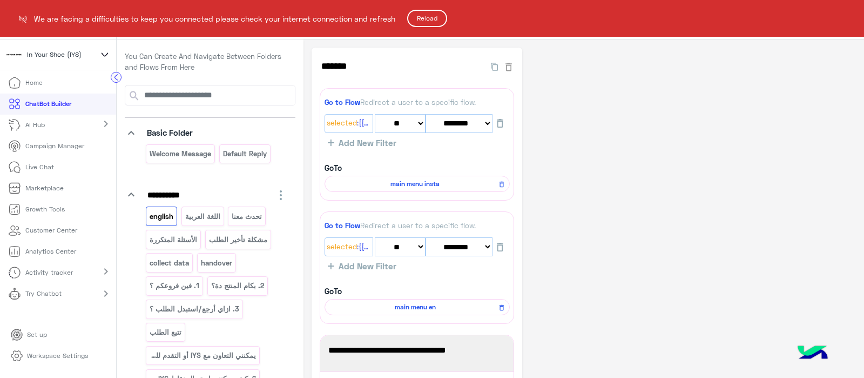
select select "*"
click at [430, 14] on button "Reload" at bounding box center [427, 18] width 40 height 17
